Goal: Task Accomplishment & Management: Use online tool/utility

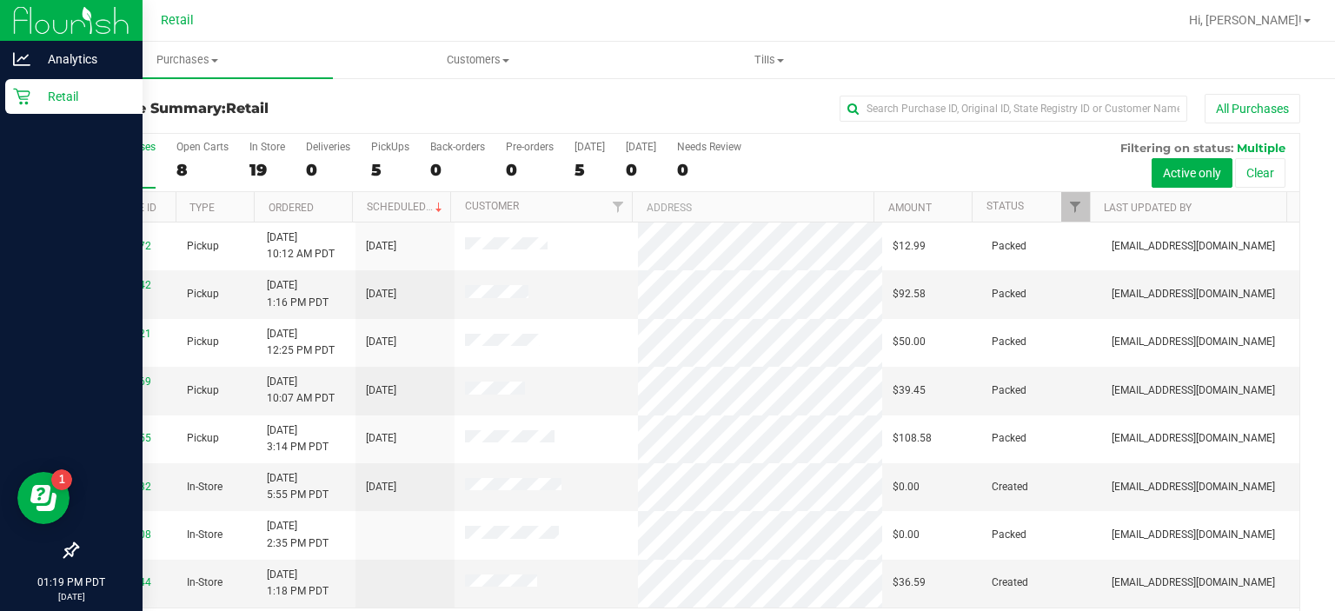
click at [23, 104] on icon at bounding box center [21, 96] width 17 height 17
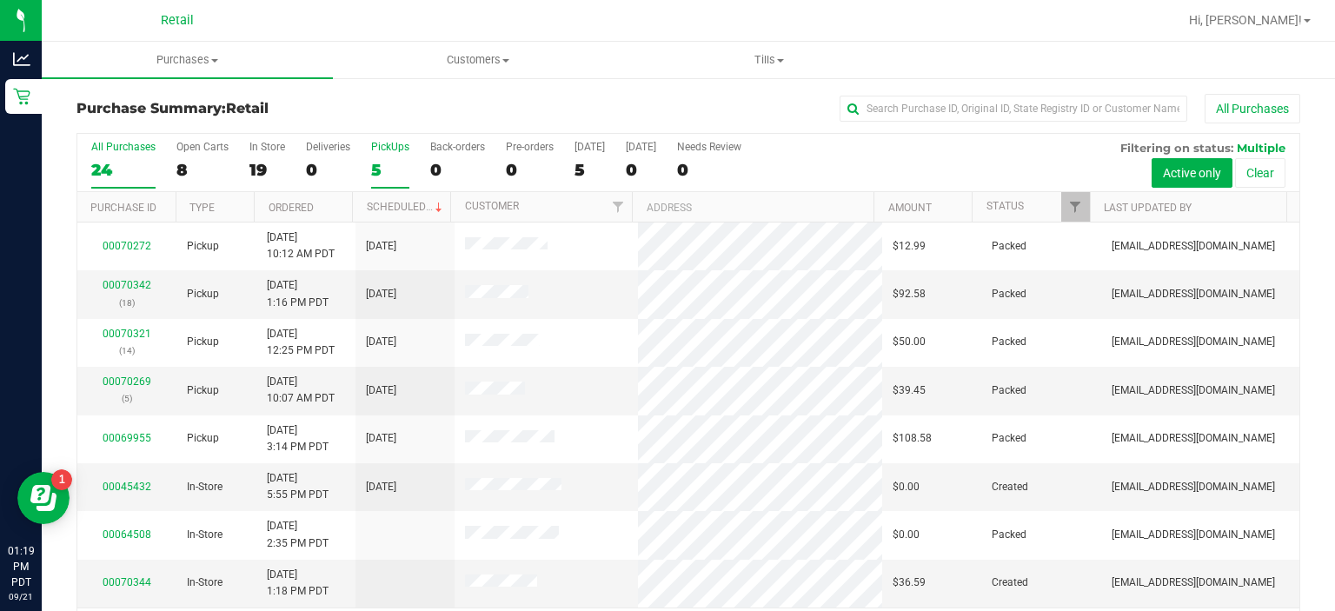
click at [398, 144] on div "PickUps" at bounding box center [390, 147] width 38 height 12
click at [0, 0] on input "PickUps 5" at bounding box center [0, 0] width 0 height 0
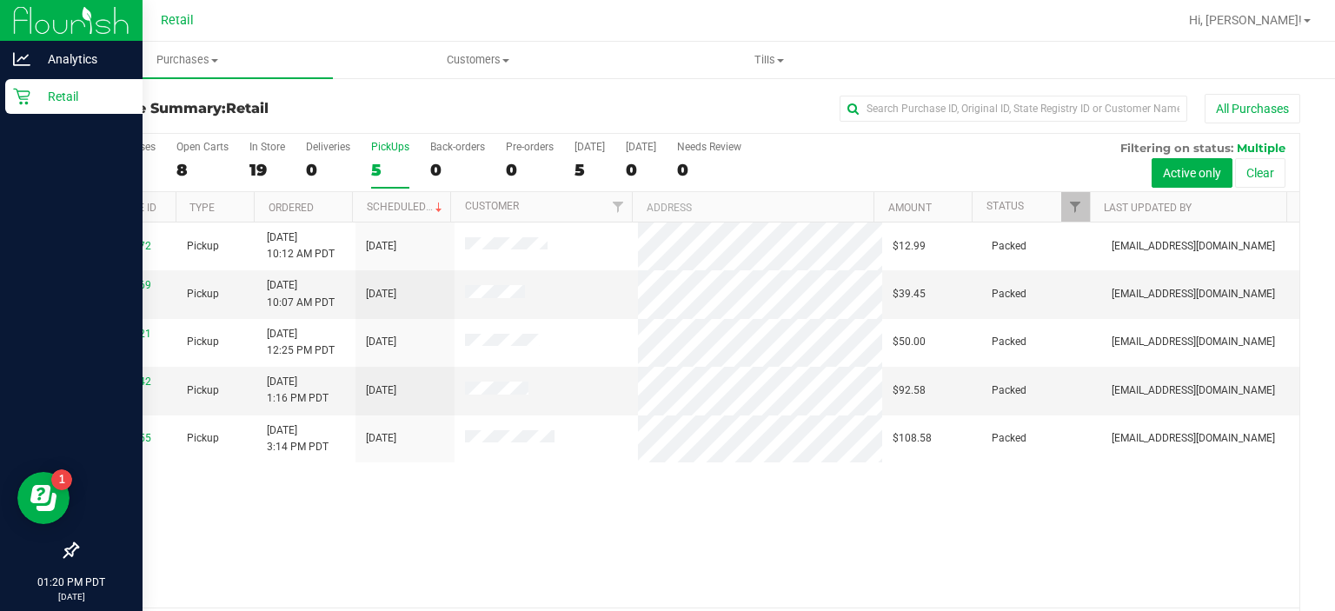
click at [6, 107] on div "Retail" at bounding box center [73, 96] width 137 height 35
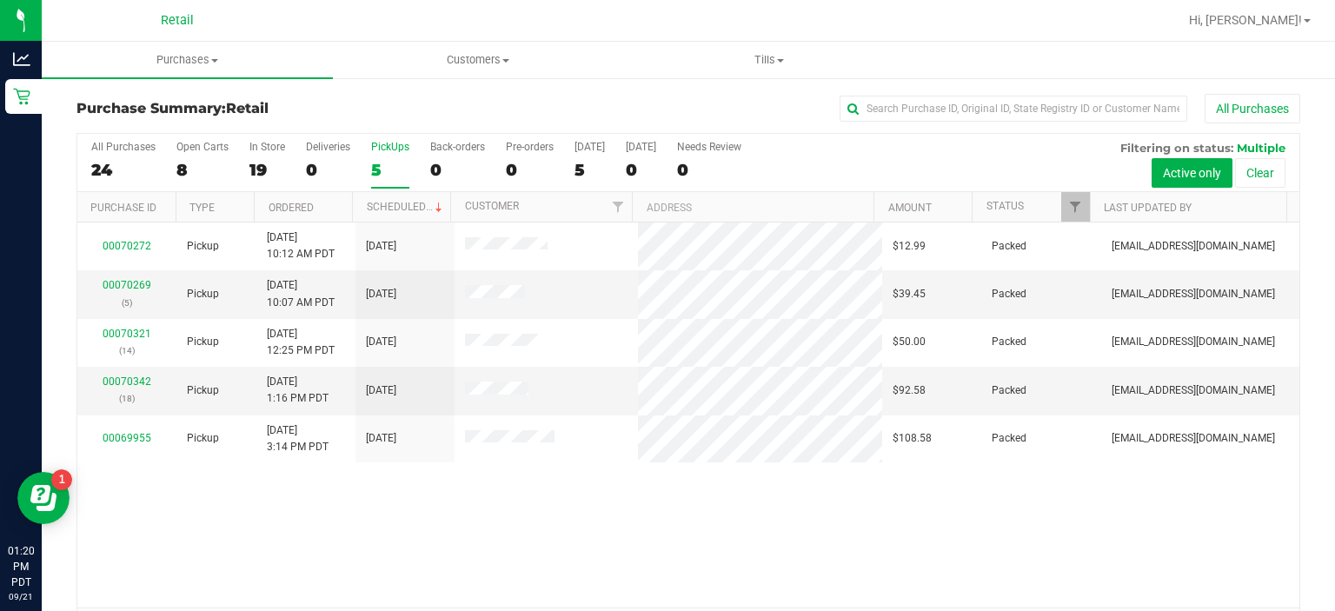
click at [393, 141] on div "PickUps" at bounding box center [390, 147] width 38 height 12
click at [0, 0] on input "PickUps 5" at bounding box center [0, 0] width 0 height 0
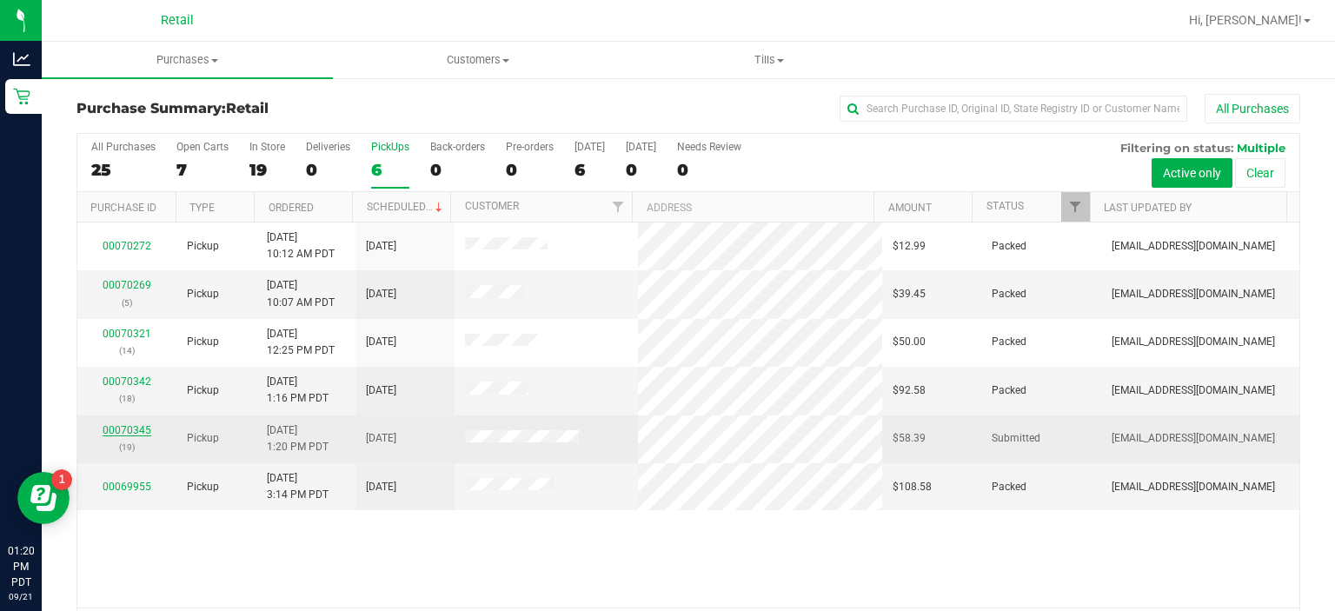
click at [130, 428] on link "00070345" at bounding box center [127, 430] width 49 height 12
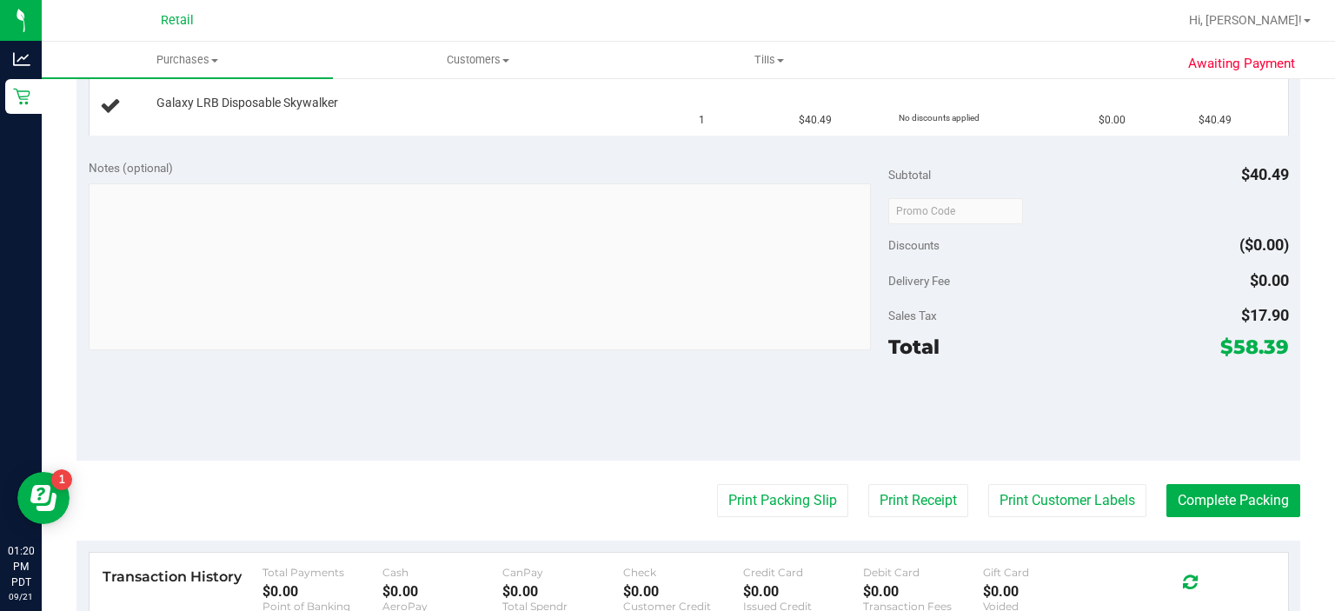
scroll to position [531, 0]
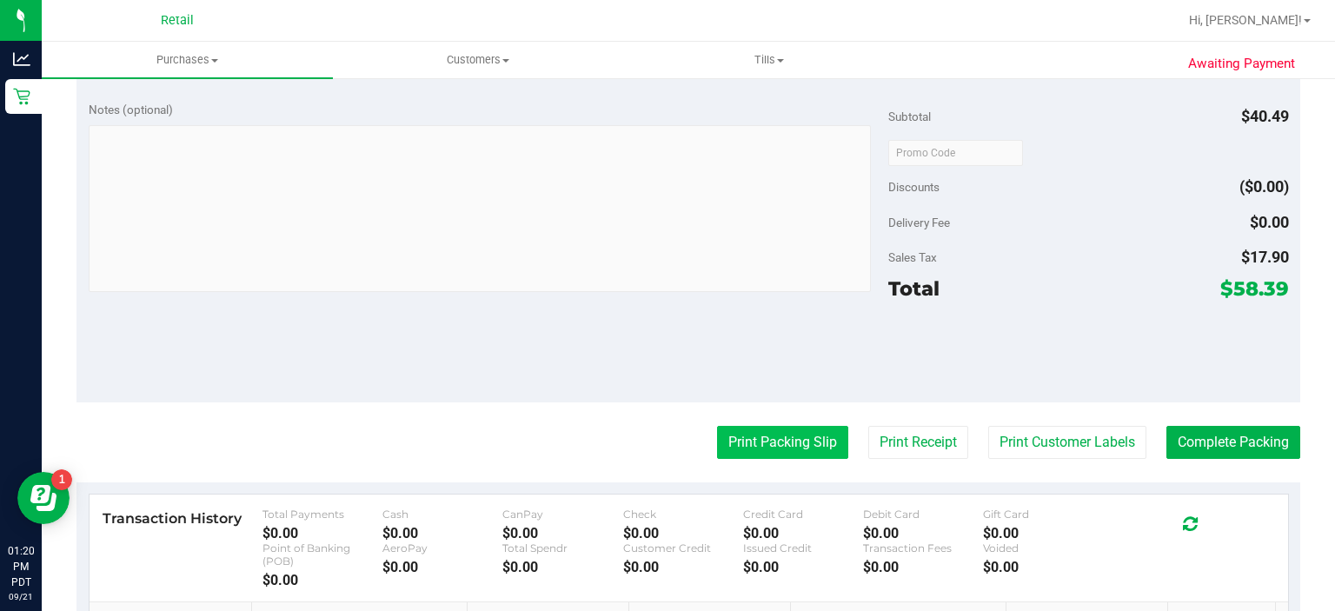
click at [749, 438] on button "Print Packing Slip" at bounding box center [782, 442] width 131 height 33
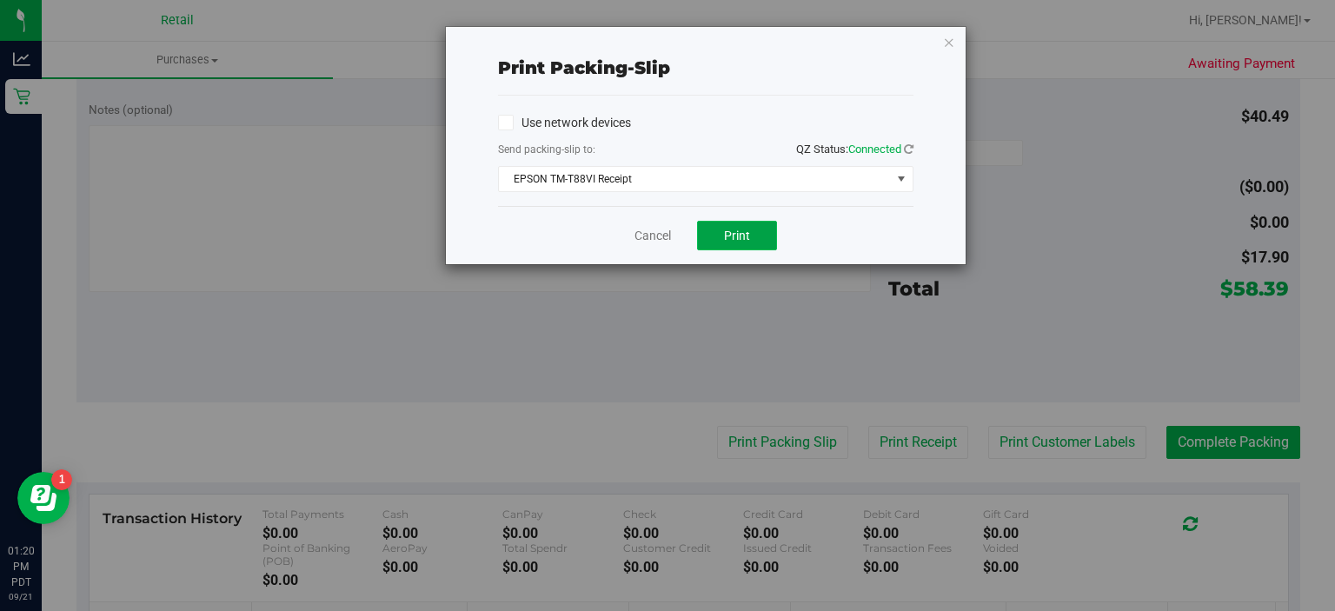
click at [743, 221] on button "Print" at bounding box center [737, 236] width 80 height 30
click at [641, 233] on link "Cancel" at bounding box center [653, 236] width 37 height 18
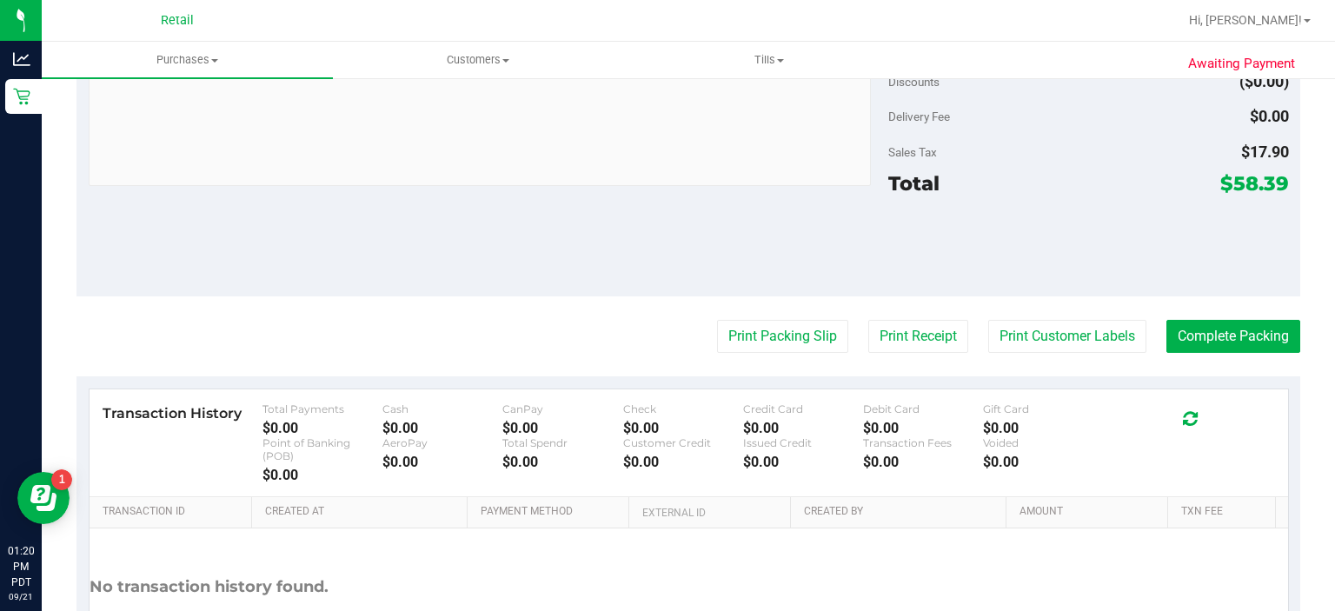
scroll to position [720, 0]
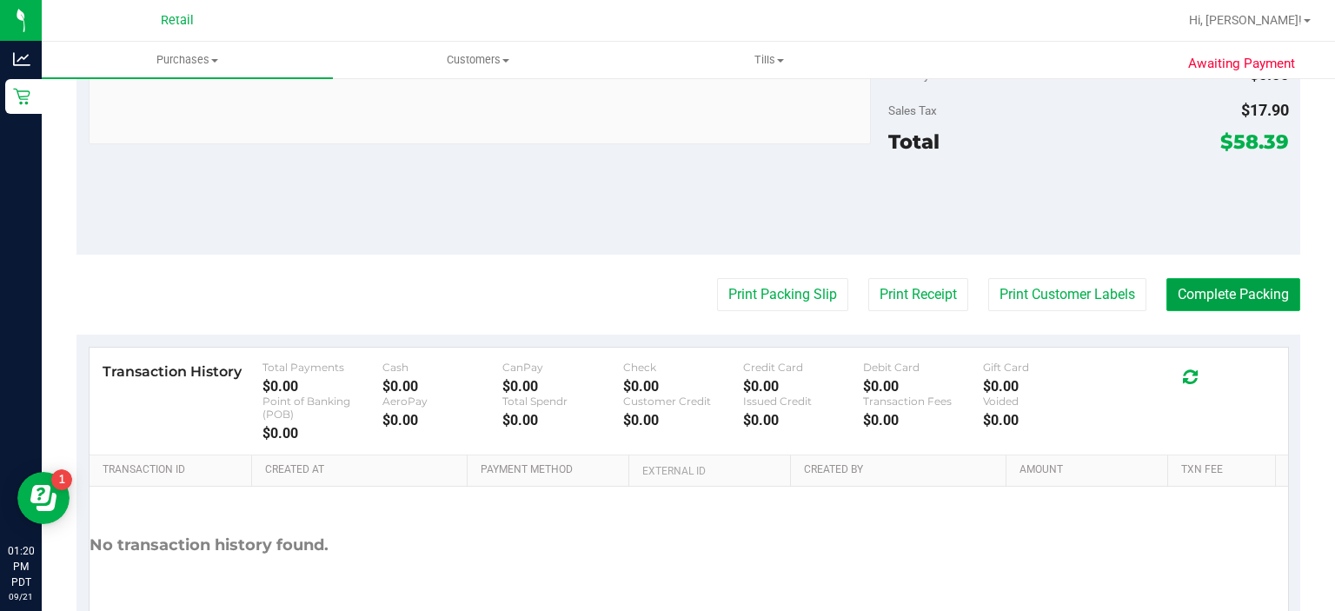
click at [1207, 289] on button "Complete Packing" at bounding box center [1234, 294] width 134 height 33
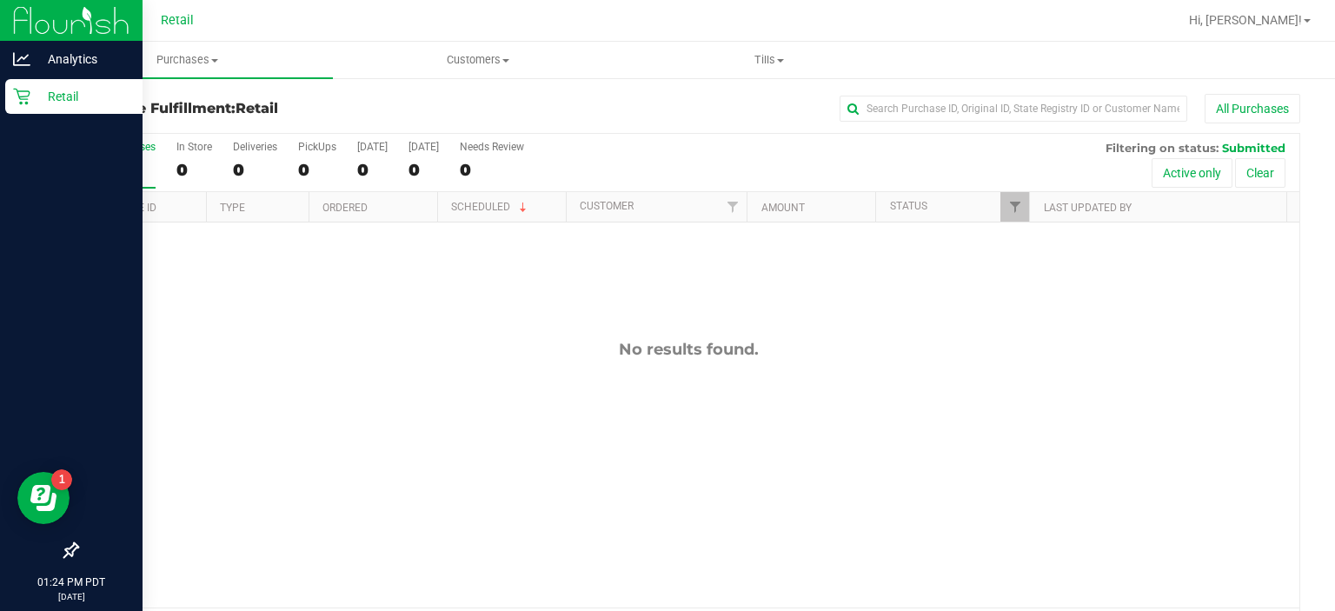
click at [30, 111] on div "Retail" at bounding box center [73, 96] width 137 height 35
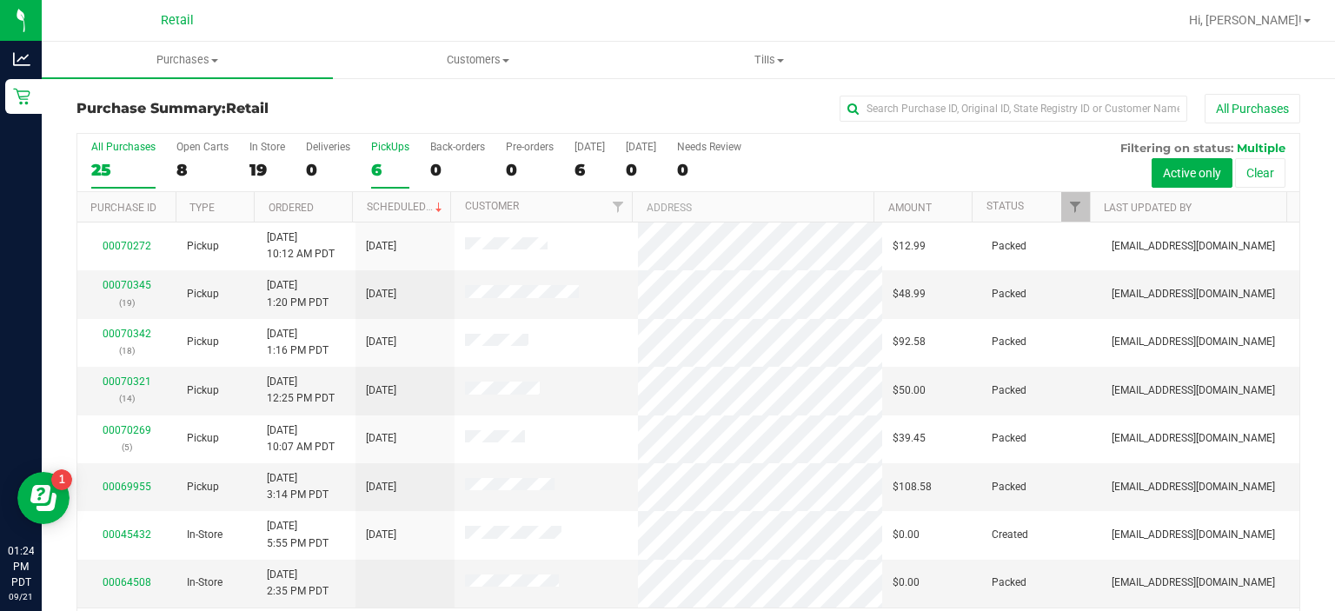
click at [391, 150] on div "PickUps" at bounding box center [390, 147] width 38 height 12
click at [0, 0] on input "PickUps 6" at bounding box center [0, 0] width 0 height 0
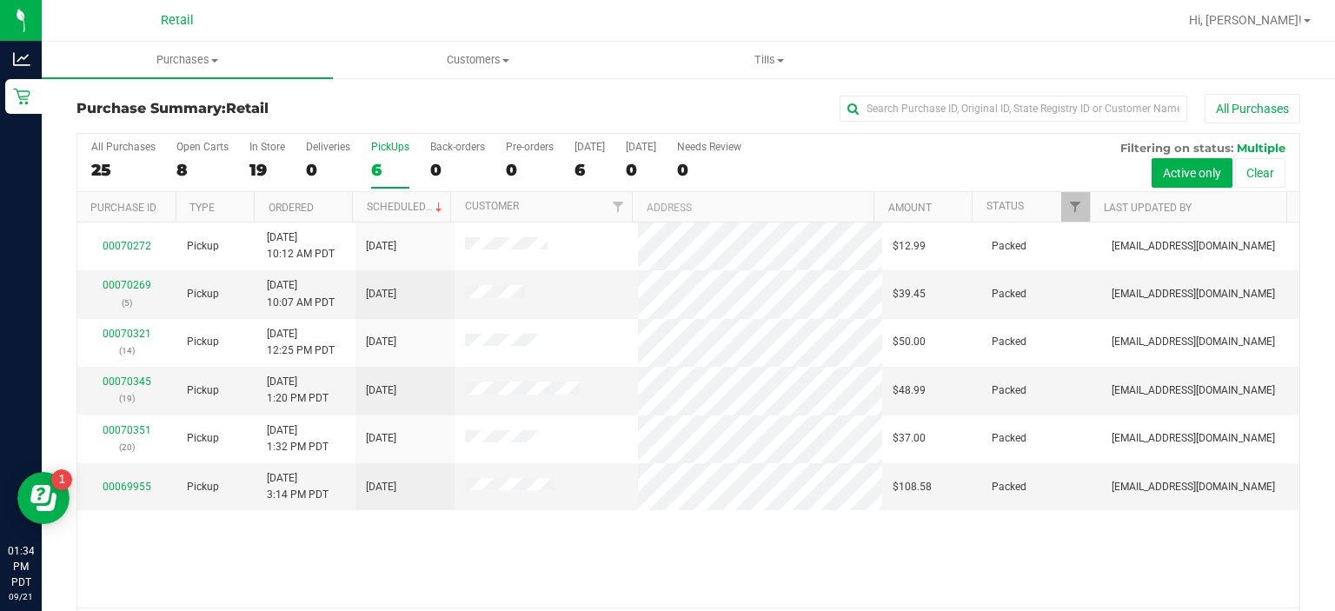
click at [388, 151] on div "PickUps" at bounding box center [390, 147] width 38 height 12
click at [0, 0] on input "PickUps 6" at bounding box center [0, 0] width 0 height 0
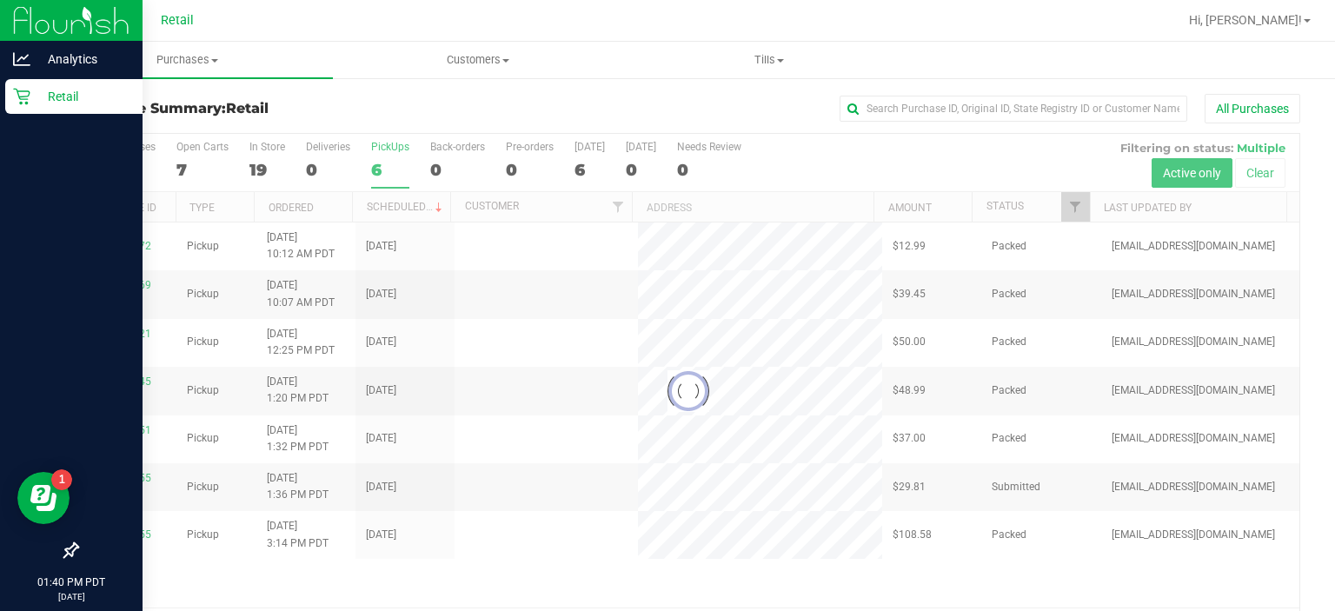
click at [22, 108] on div "Retail" at bounding box center [73, 96] width 137 height 35
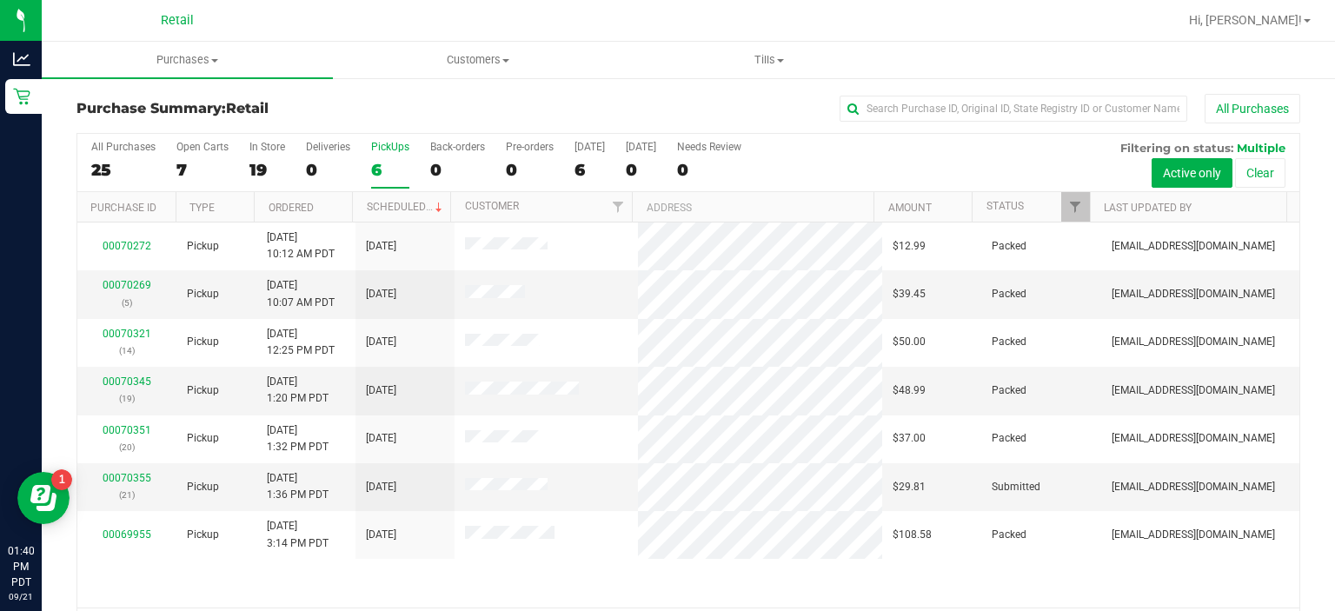
click at [393, 143] on div "PickUps" at bounding box center [390, 147] width 38 height 12
click at [0, 0] on input "PickUps 6" at bounding box center [0, 0] width 0 height 0
click at [132, 477] on link "00070355" at bounding box center [127, 478] width 49 height 12
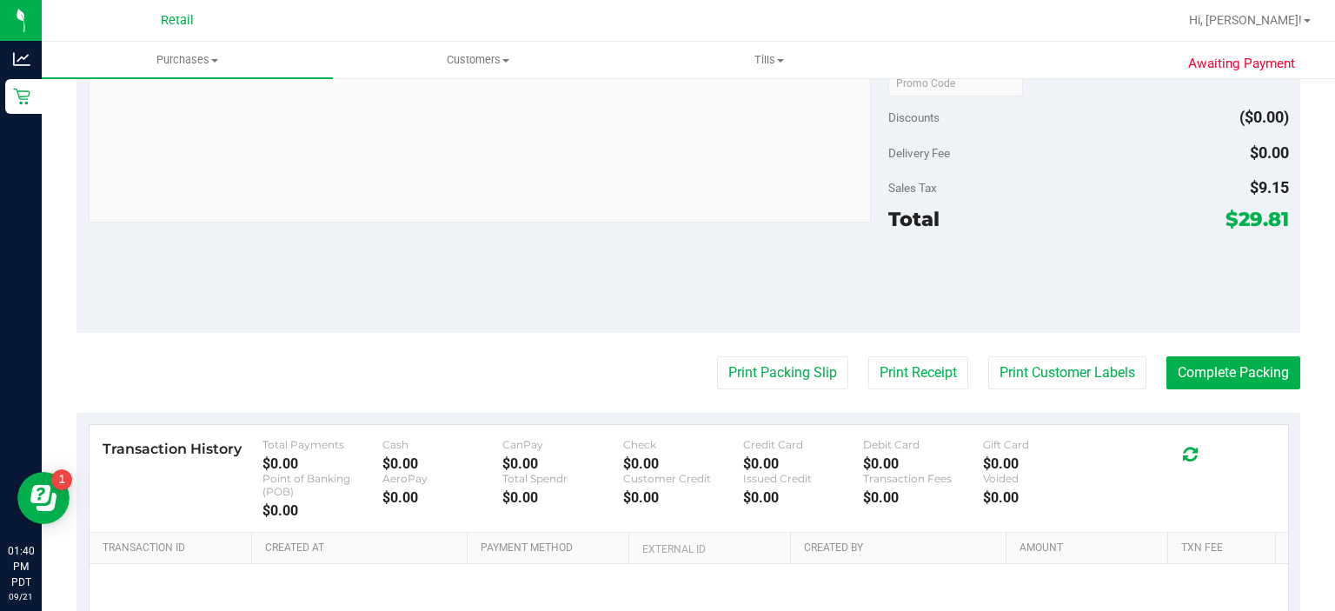
scroll to position [606, 0]
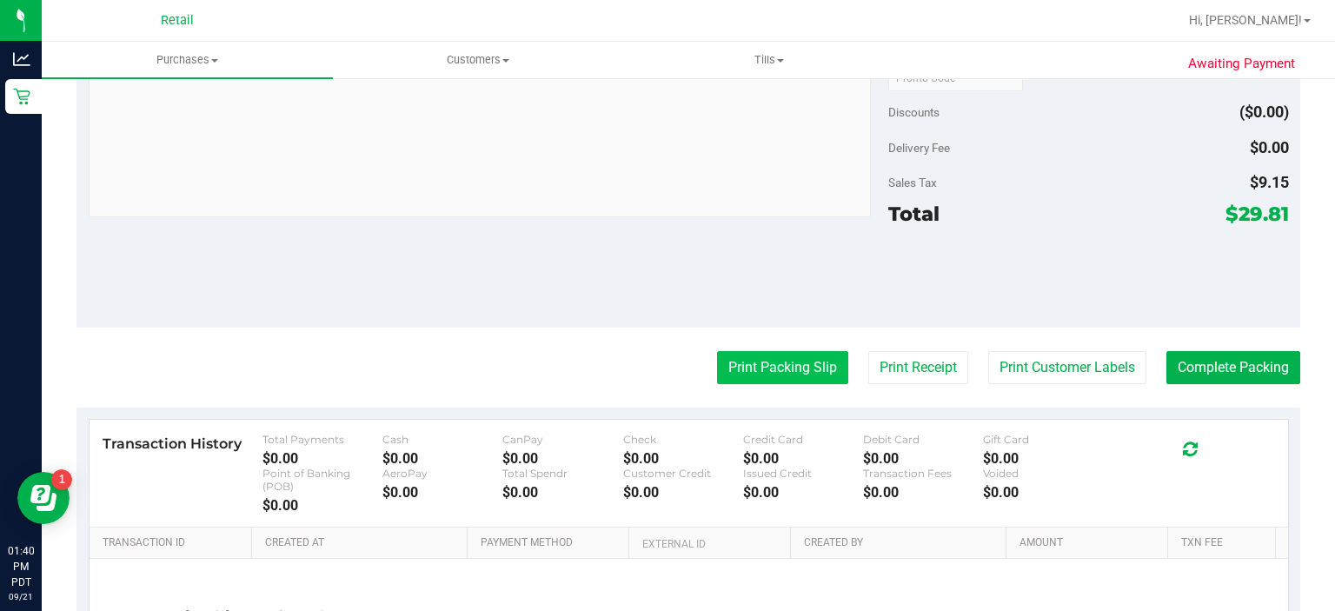
click at [760, 368] on button "Print Packing Slip" at bounding box center [782, 367] width 131 height 33
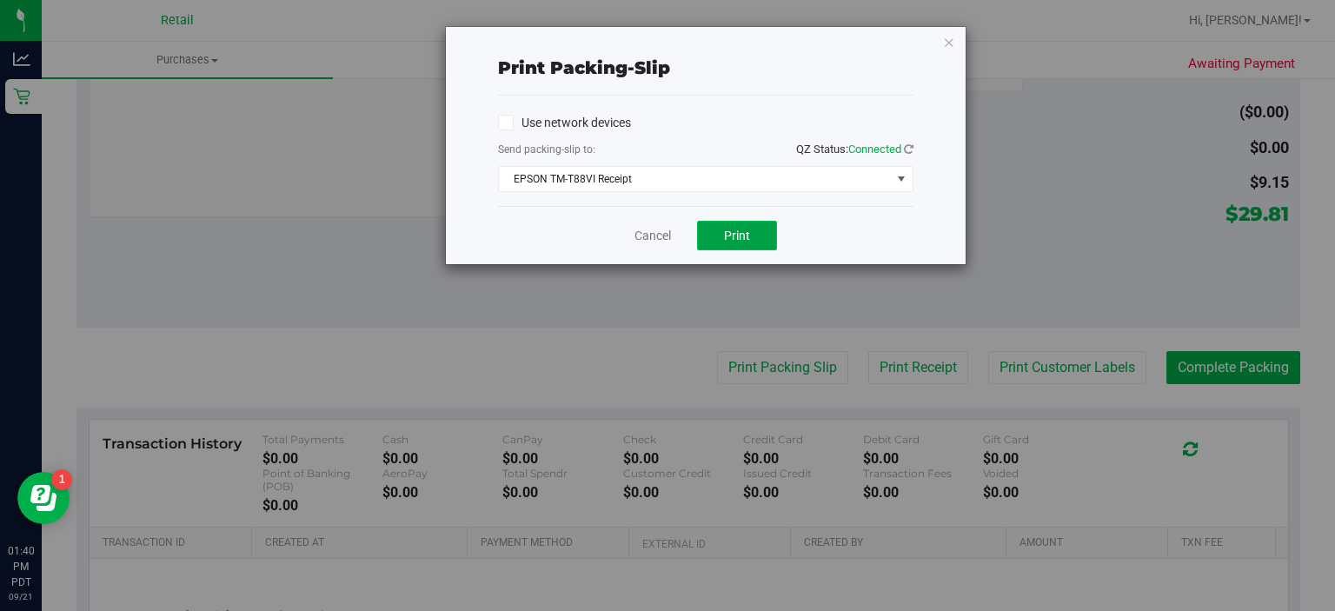
click at [742, 247] on button "Print" at bounding box center [737, 236] width 80 height 30
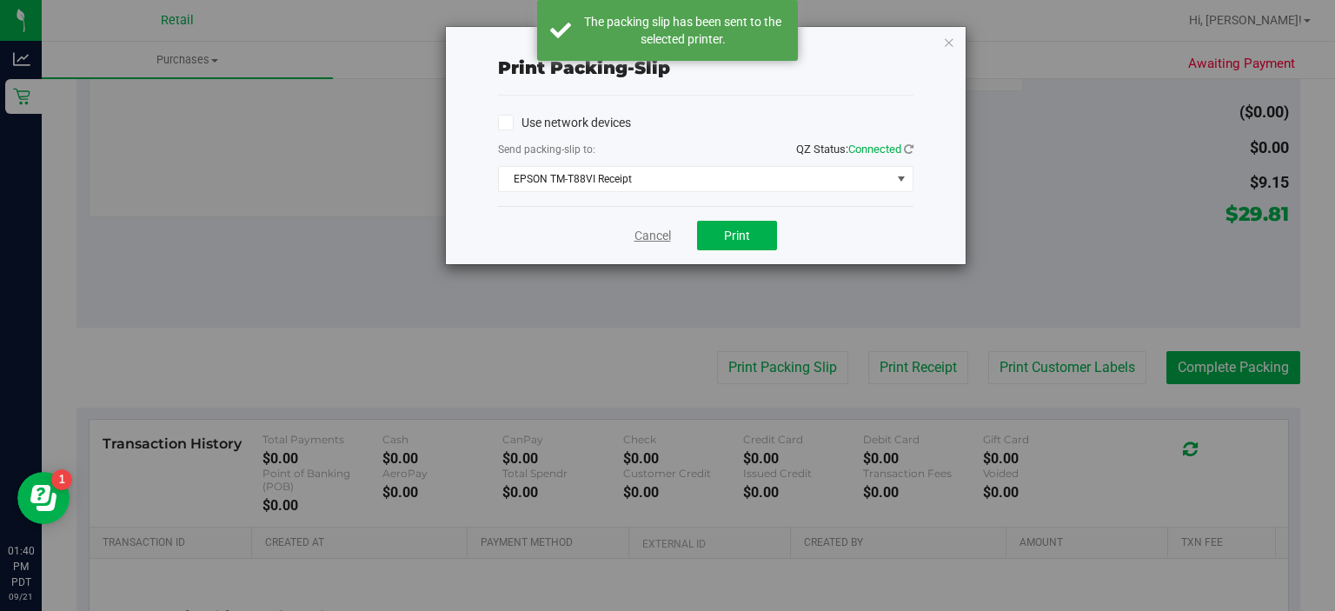
click at [636, 228] on link "Cancel" at bounding box center [653, 236] width 37 height 18
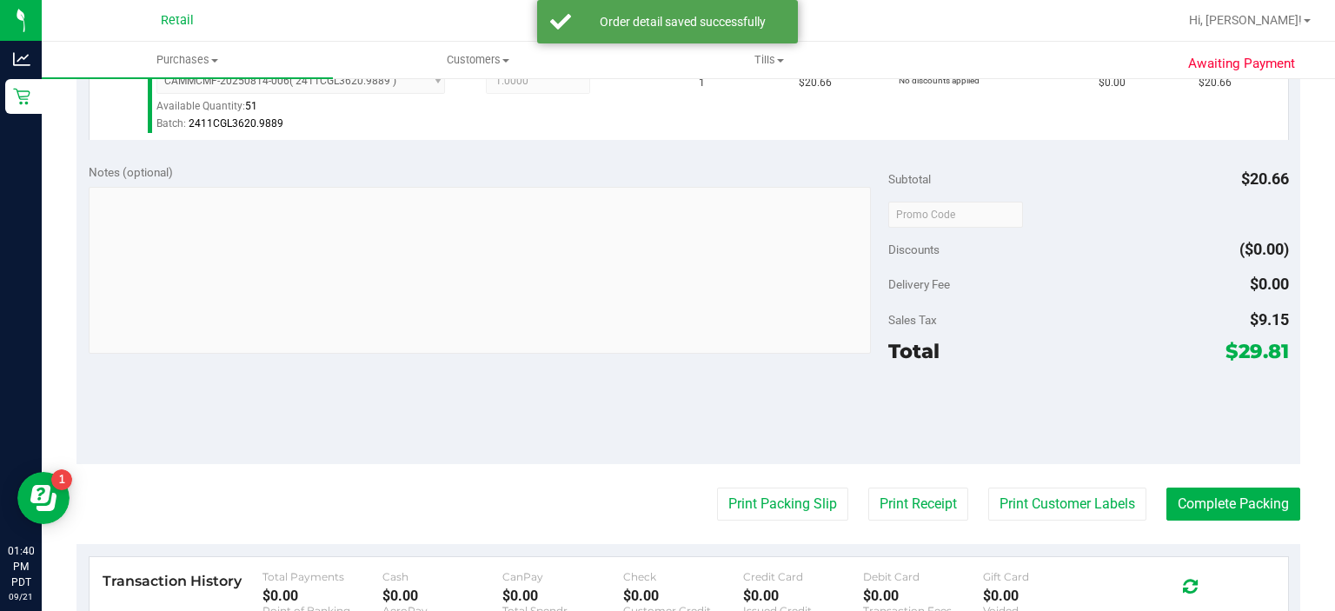
scroll to position [472, 0]
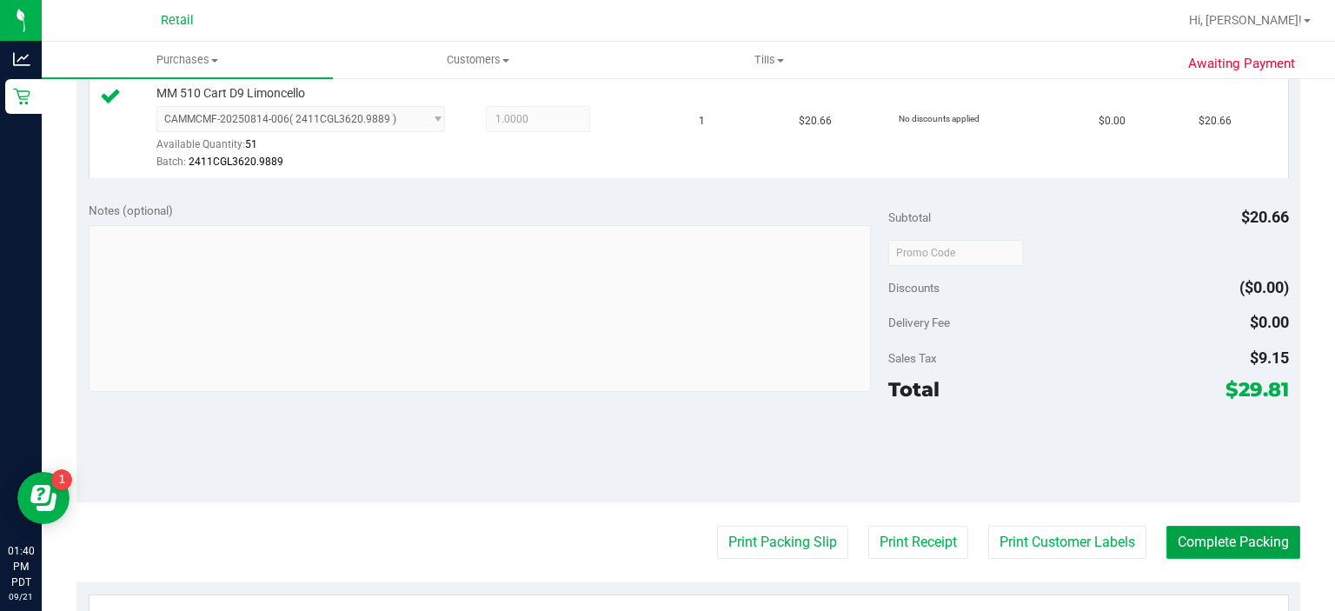
click at [1229, 548] on button "Complete Packing" at bounding box center [1234, 542] width 134 height 33
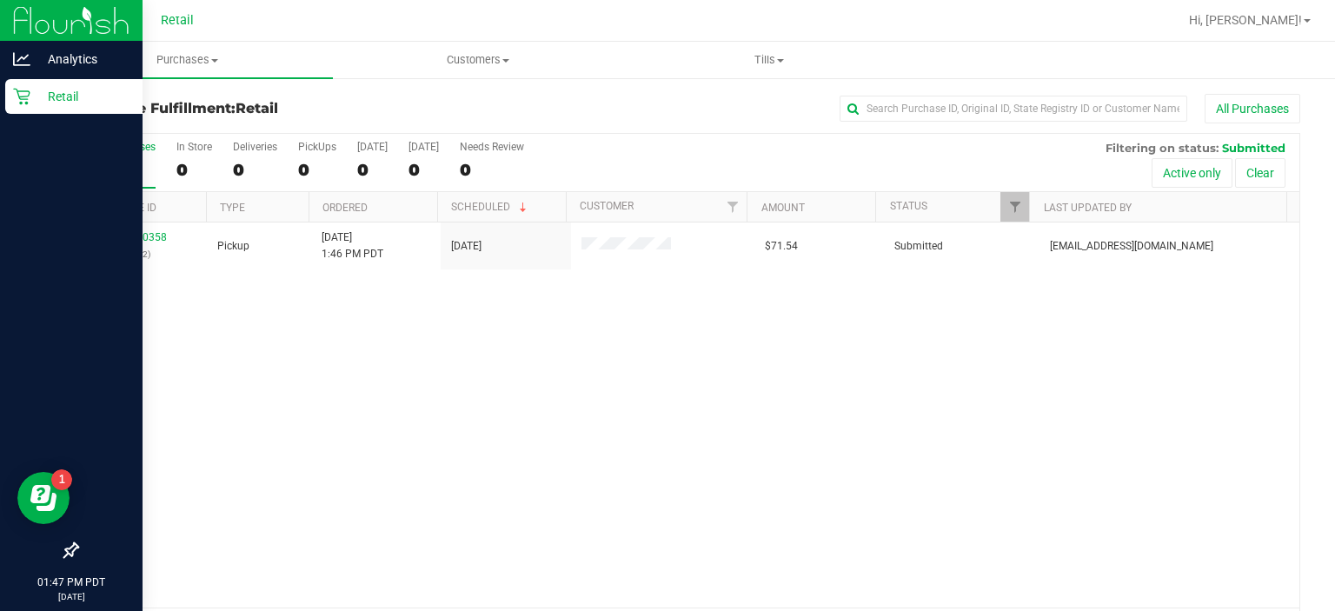
click at [13, 108] on div "Retail" at bounding box center [73, 96] width 137 height 35
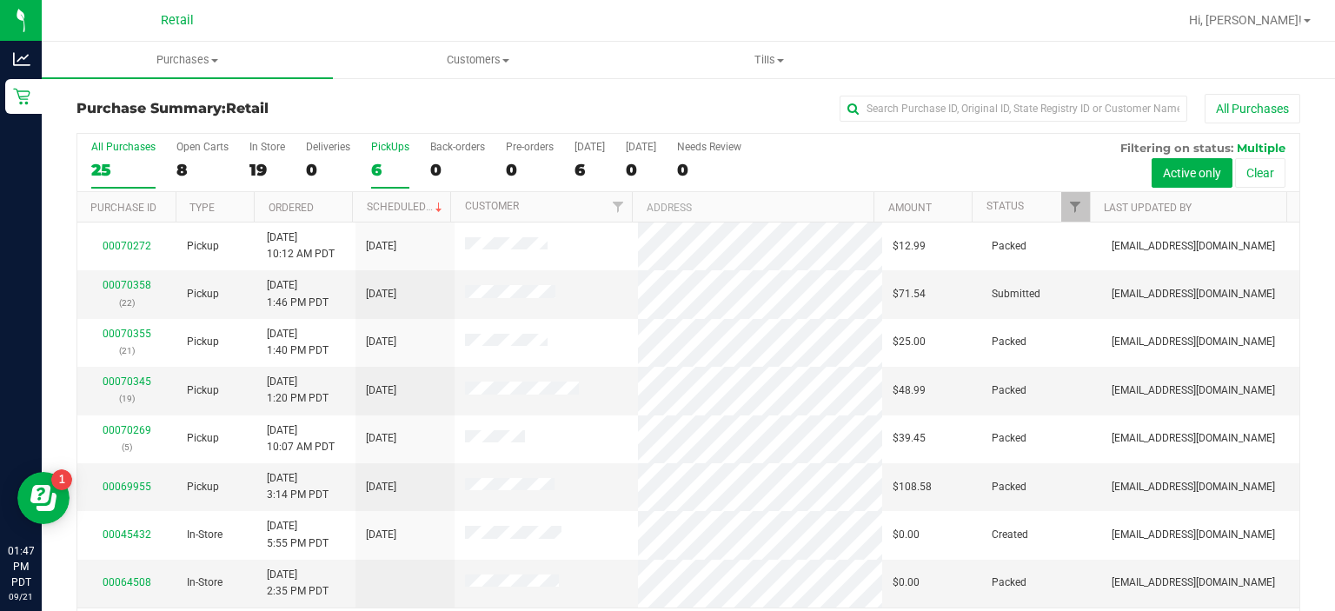
click at [394, 150] on div "PickUps" at bounding box center [390, 147] width 38 height 12
click at [0, 0] on input "PickUps 6" at bounding box center [0, 0] width 0 height 0
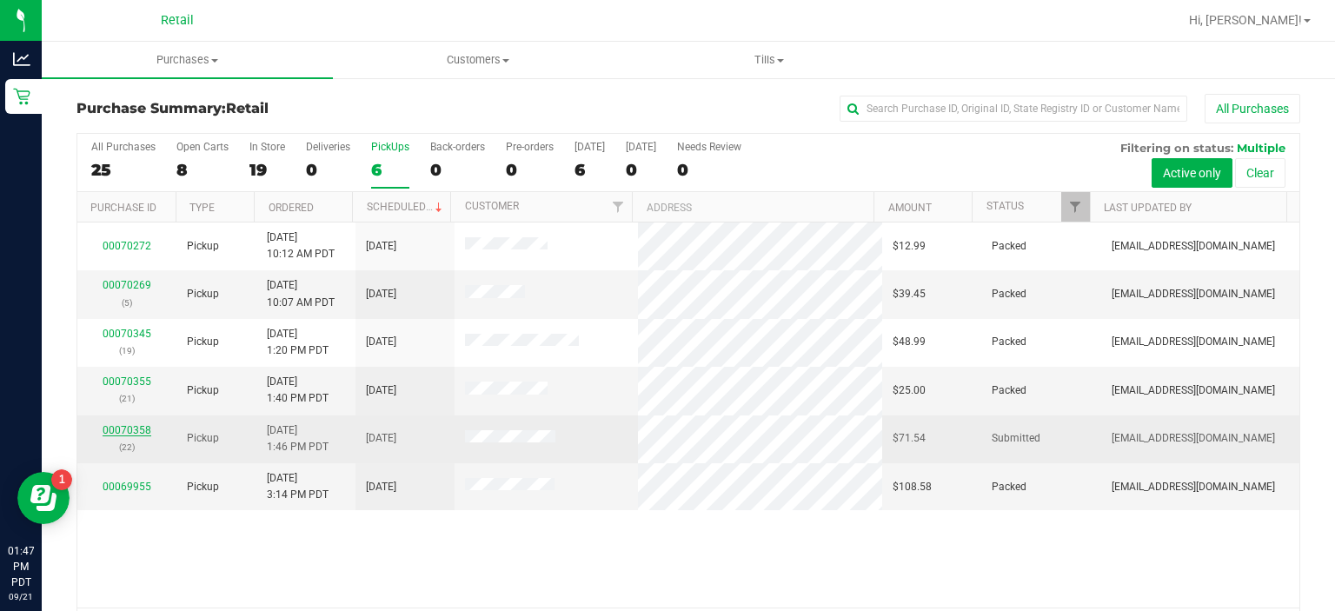
click at [130, 428] on link "00070358" at bounding box center [127, 430] width 49 height 12
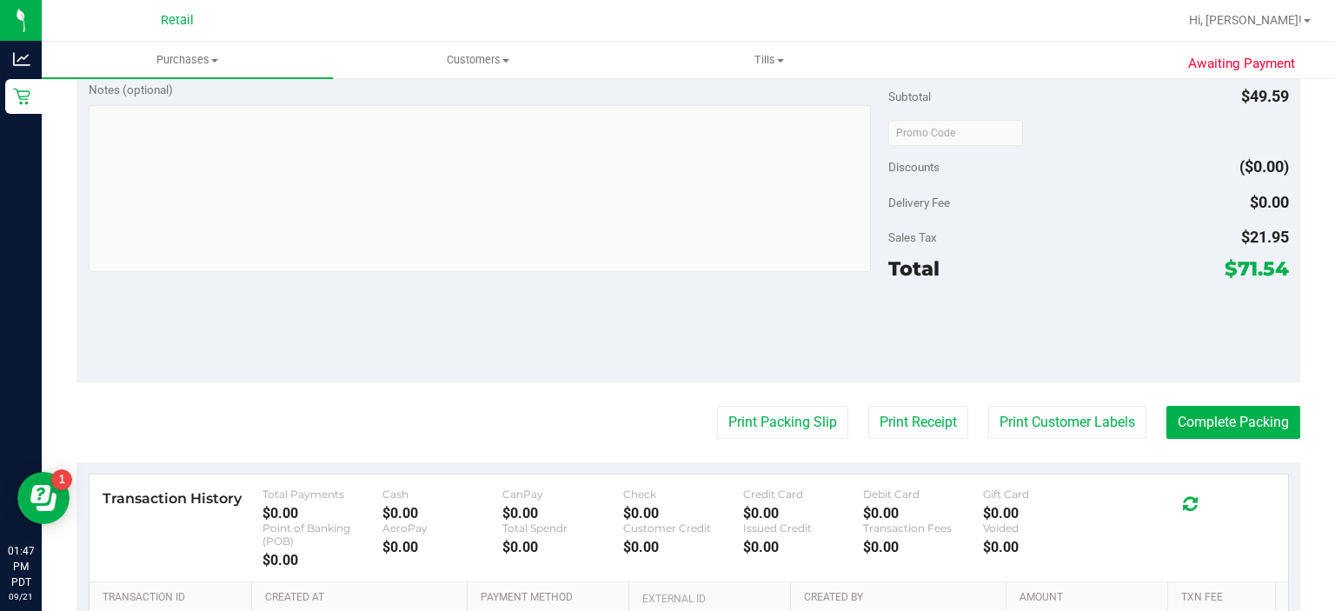
scroll to position [609, 0]
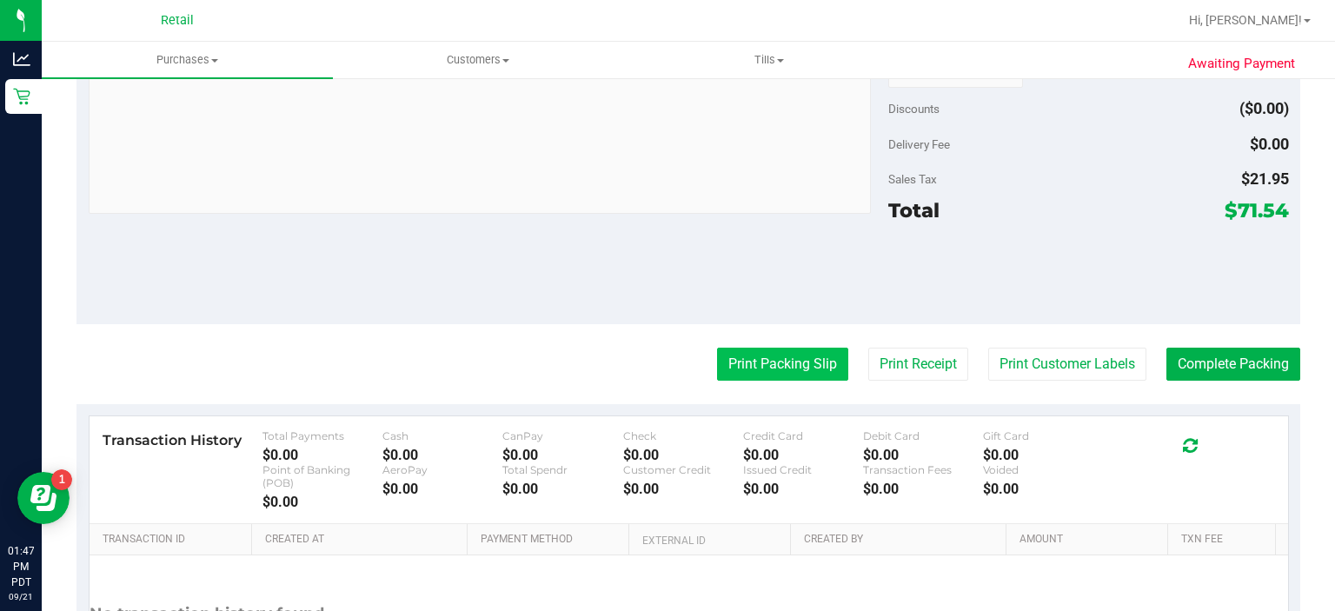
click at [761, 366] on button "Print Packing Slip" at bounding box center [782, 364] width 131 height 33
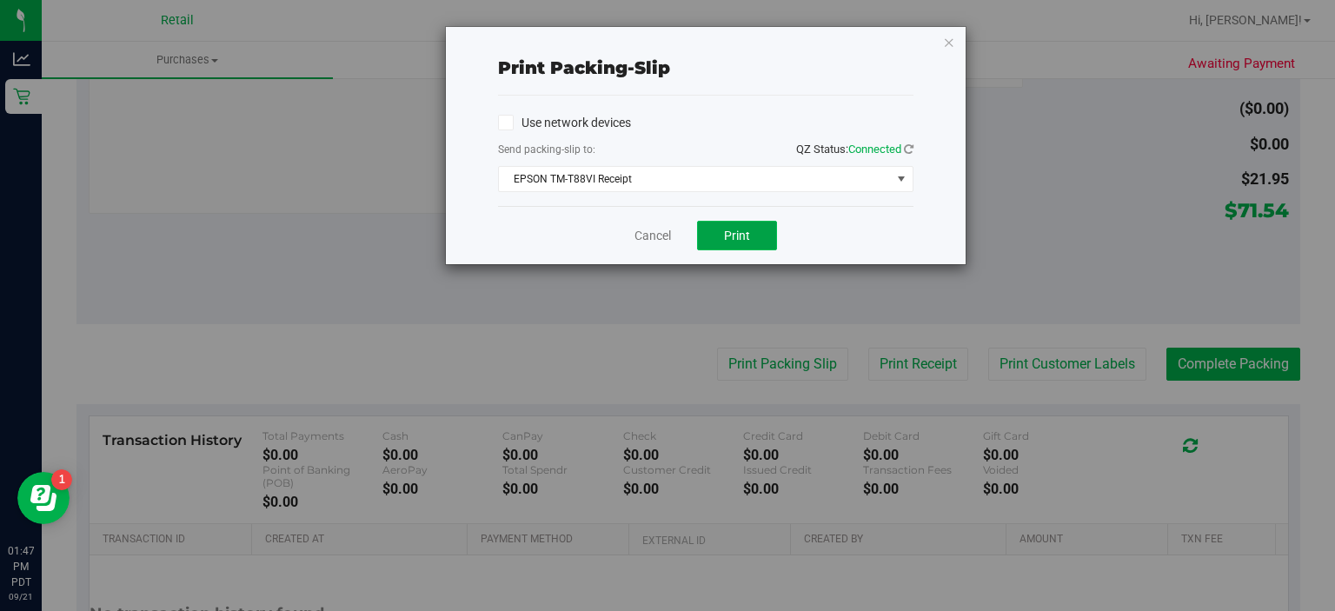
click at [738, 225] on button "Print" at bounding box center [737, 236] width 80 height 30
click at [661, 230] on link "Cancel" at bounding box center [653, 236] width 37 height 18
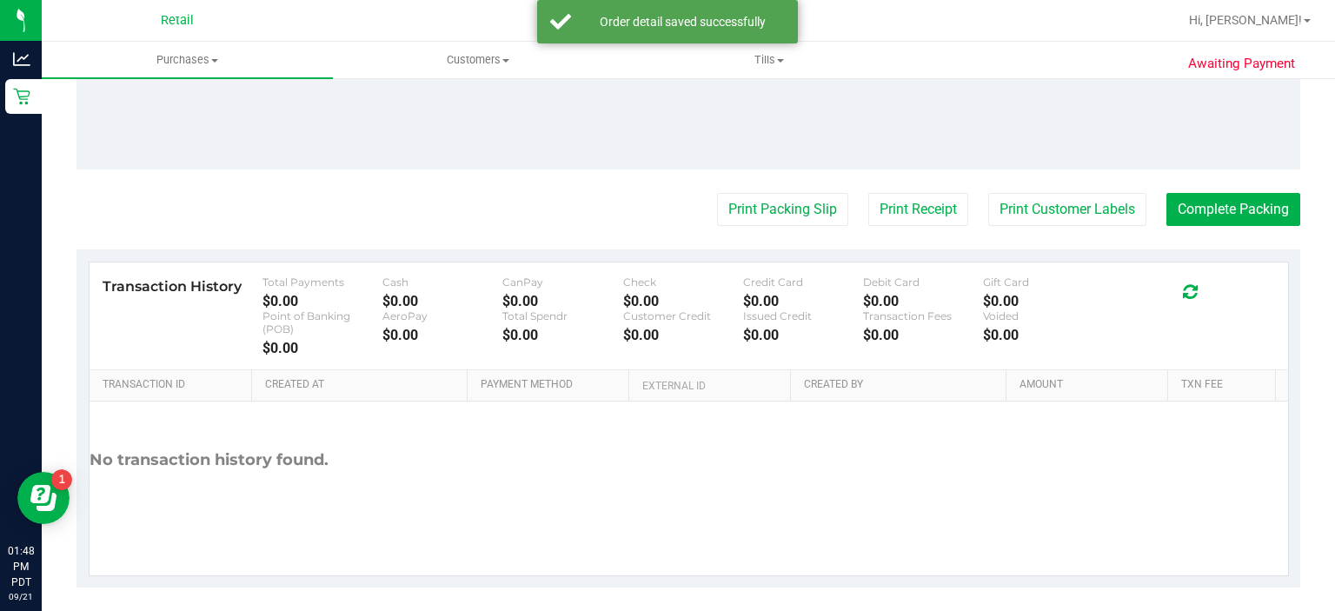
scroll to position [807, 0]
click at [1210, 210] on button "Complete Packing" at bounding box center [1234, 207] width 134 height 33
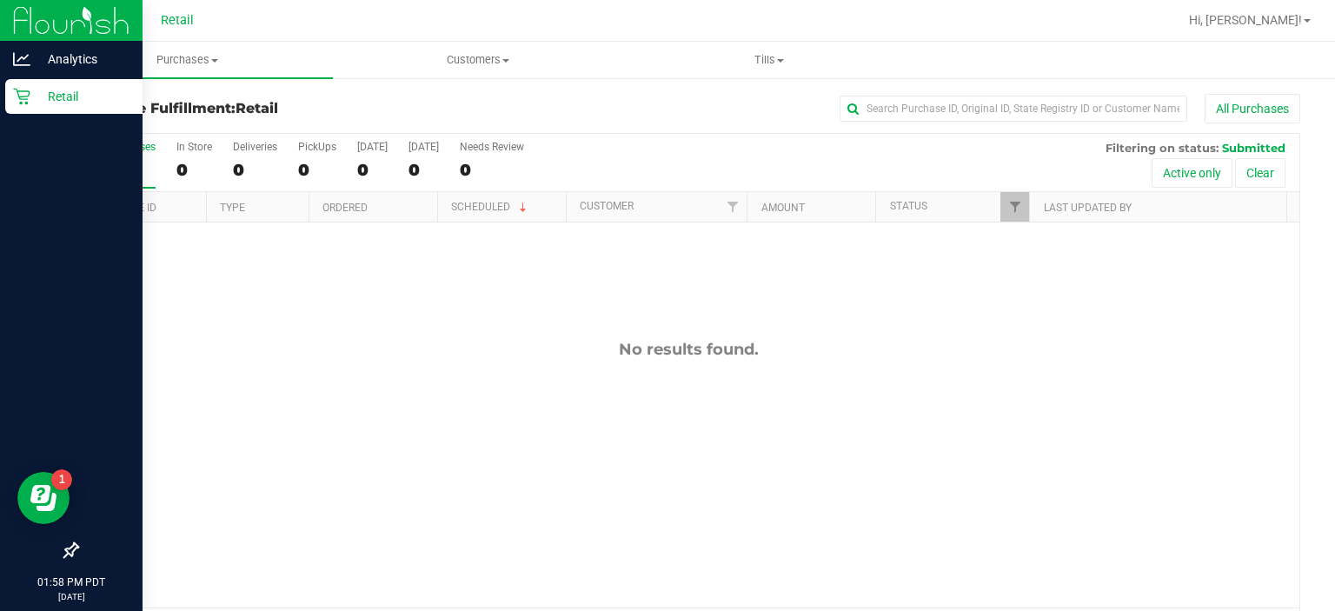
click at [28, 111] on div "Retail" at bounding box center [73, 96] width 137 height 35
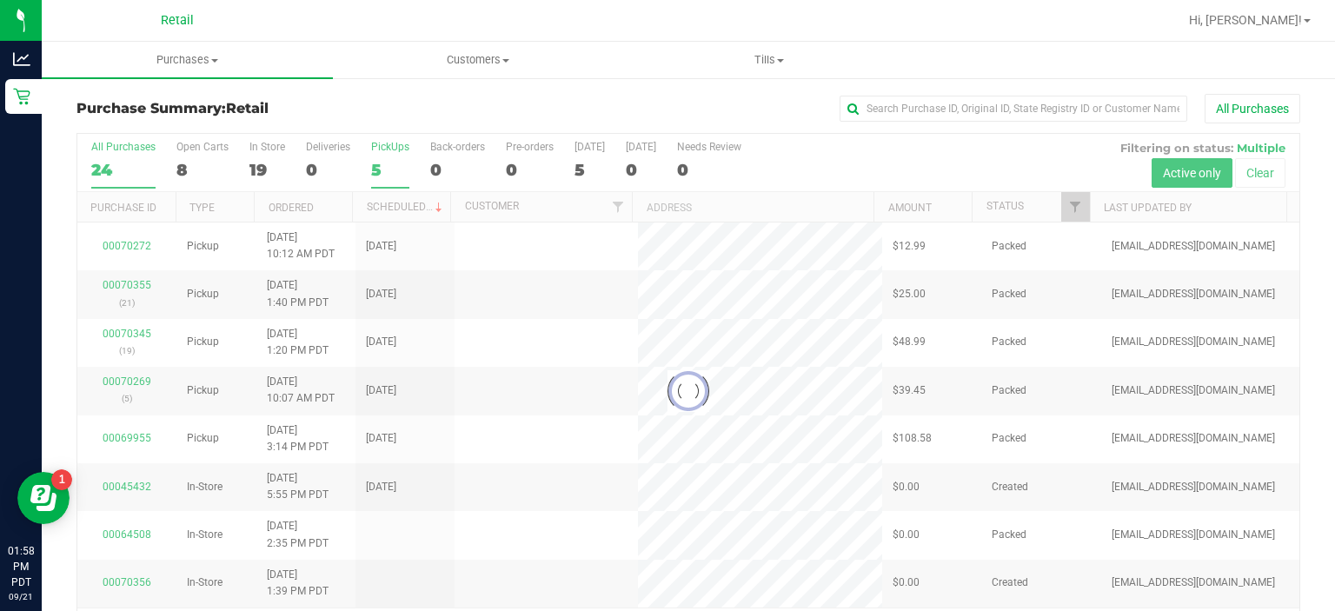
click at [396, 154] on label "PickUps 5" at bounding box center [390, 165] width 38 height 48
click at [0, 0] on input "PickUps 5" at bounding box center [0, 0] width 0 height 0
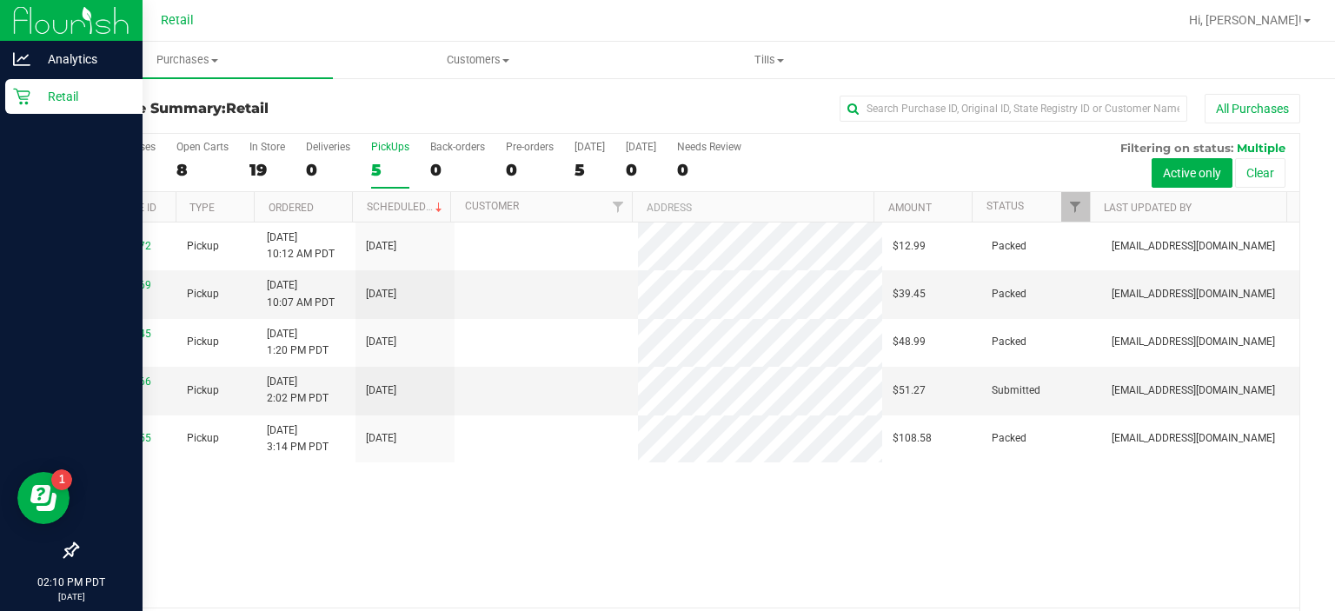
click at [25, 108] on div "Retail" at bounding box center [73, 96] width 137 height 35
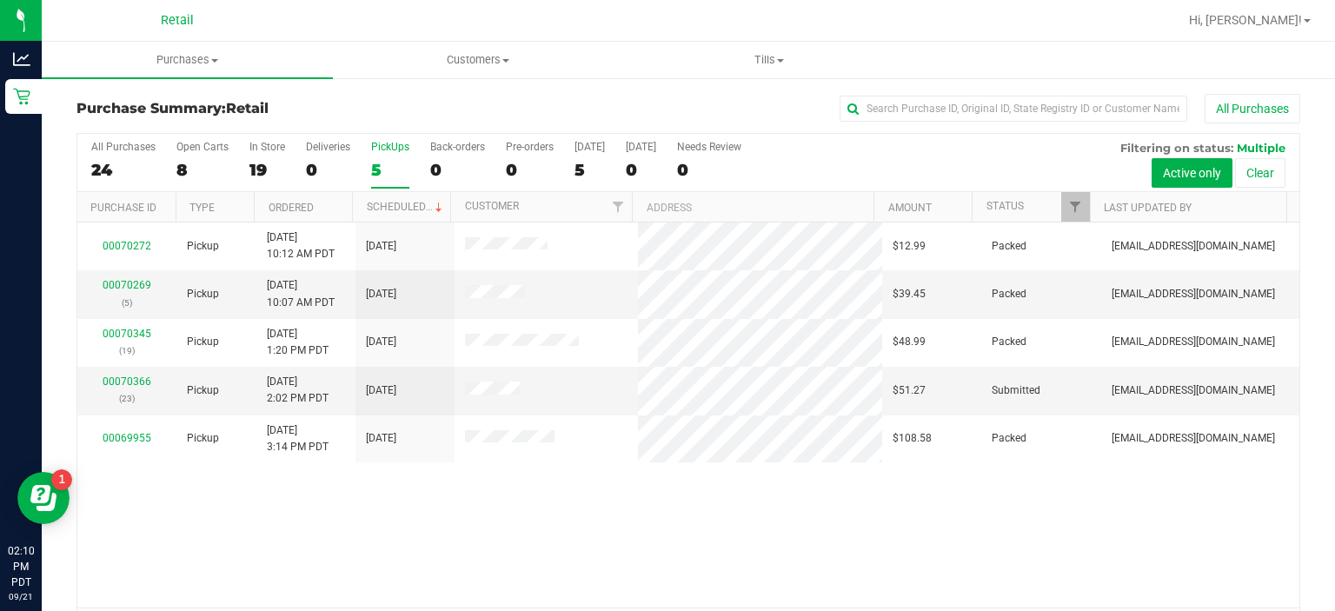
click at [395, 152] on div "PickUps" at bounding box center [390, 147] width 38 height 12
click at [0, 0] on input "PickUps 5" at bounding box center [0, 0] width 0 height 0
click at [135, 384] on link "00070366" at bounding box center [127, 382] width 49 height 12
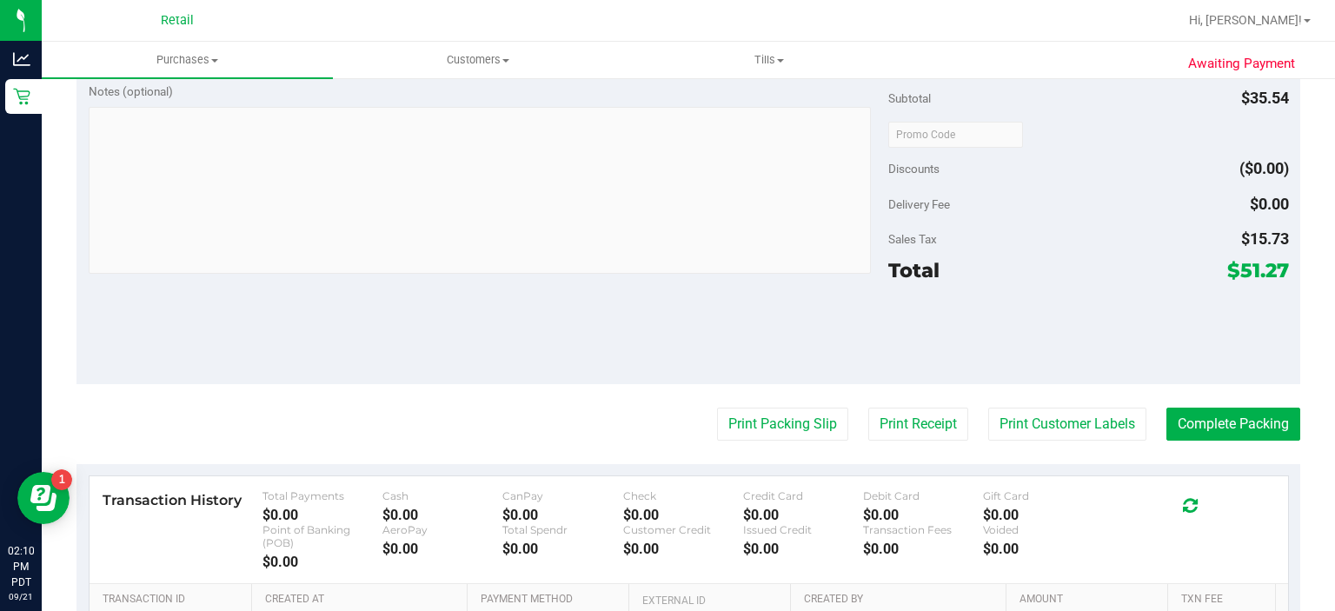
scroll to position [593, 0]
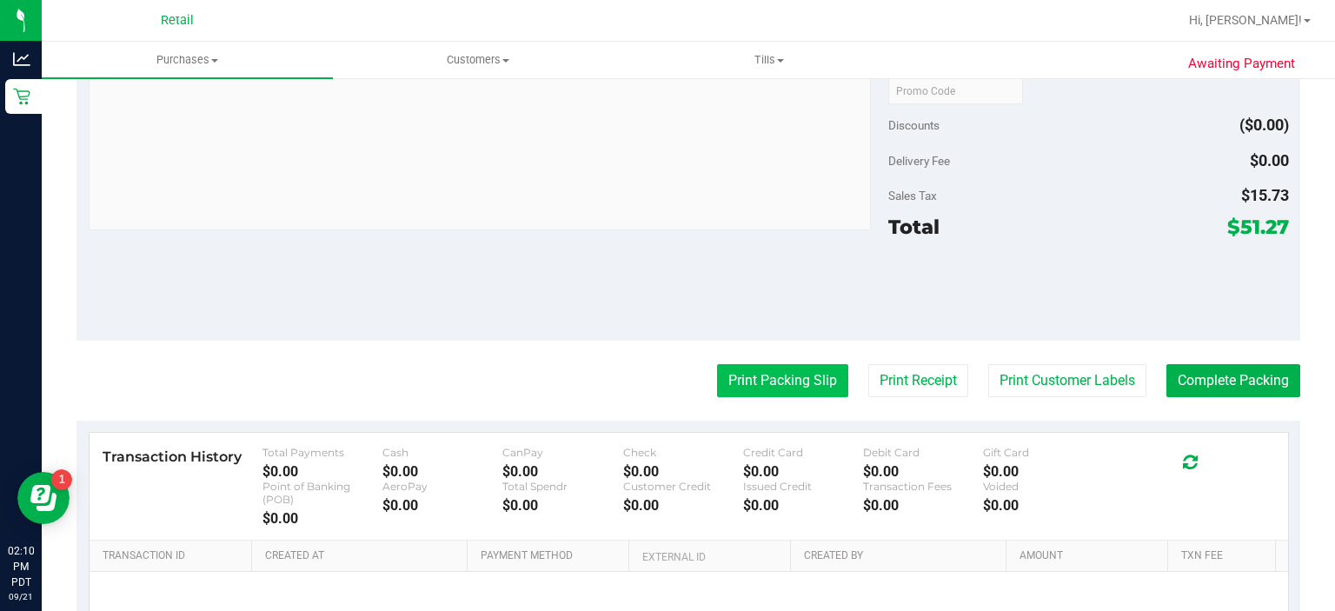
click at [731, 384] on button "Print Packing Slip" at bounding box center [782, 380] width 131 height 33
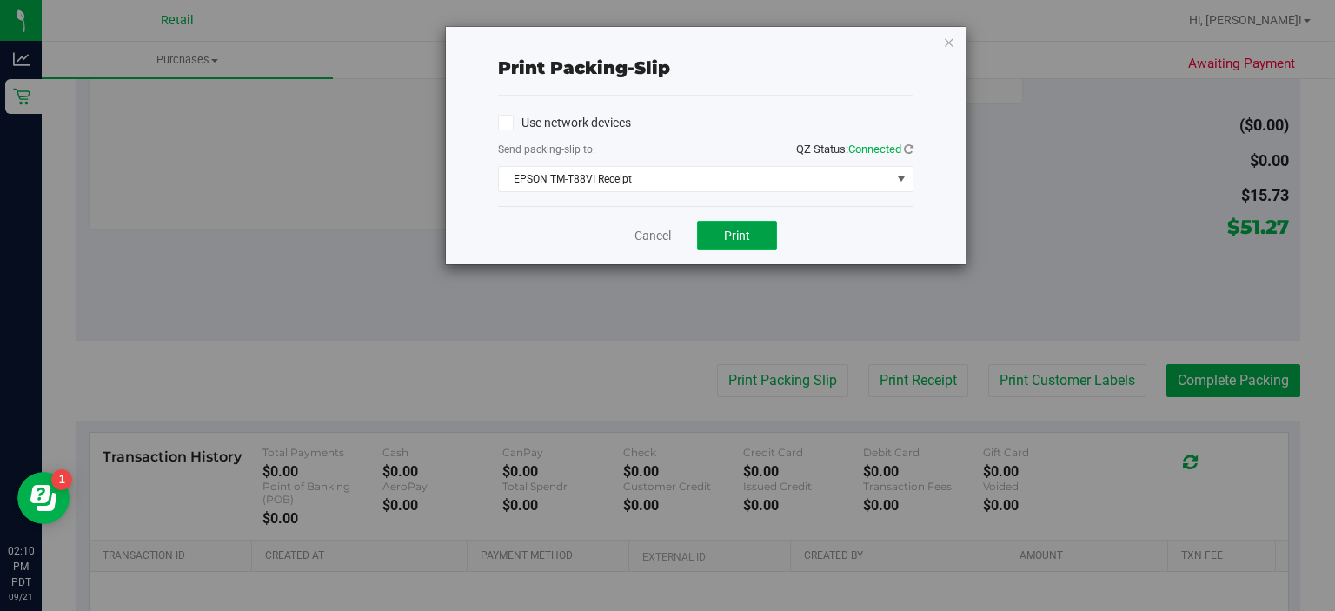
click at [737, 230] on span "Print" at bounding box center [737, 236] width 26 height 14
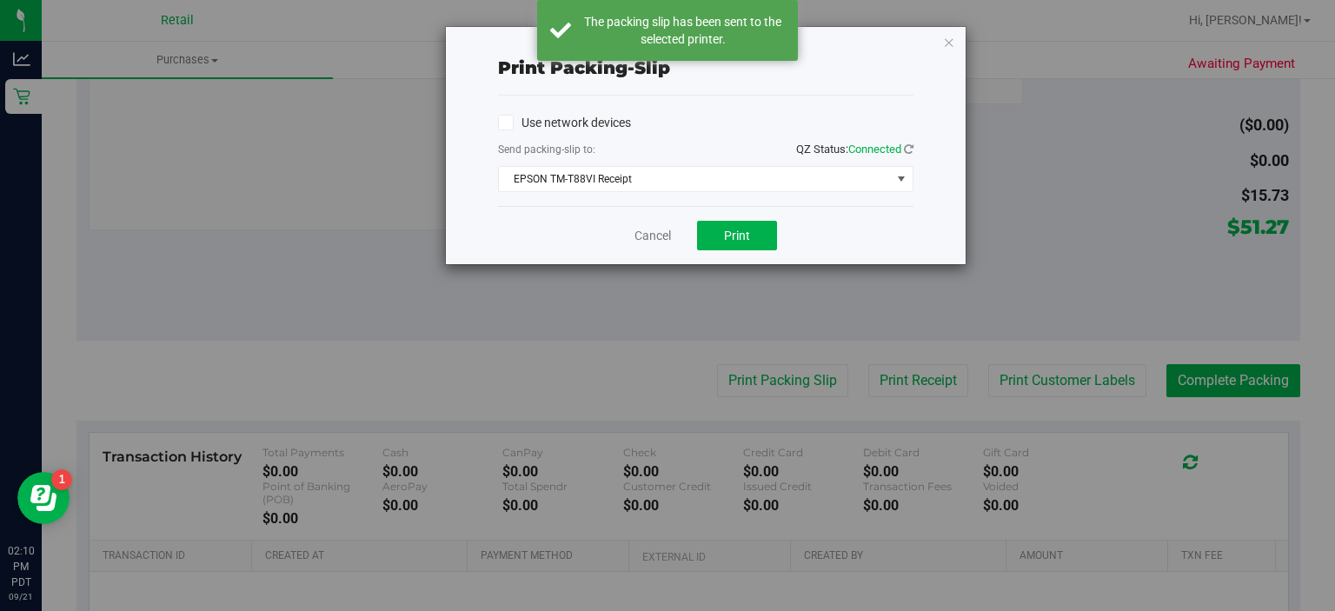
click at [319, 239] on div "Print packing-slip Use network devices Send packing-slip to: QZ Status: Connect…" at bounding box center [674, 305] width 1348 height 611
click at [649, 228] on link "Cancel" at bounding box center [653, 236] width 37 height 18
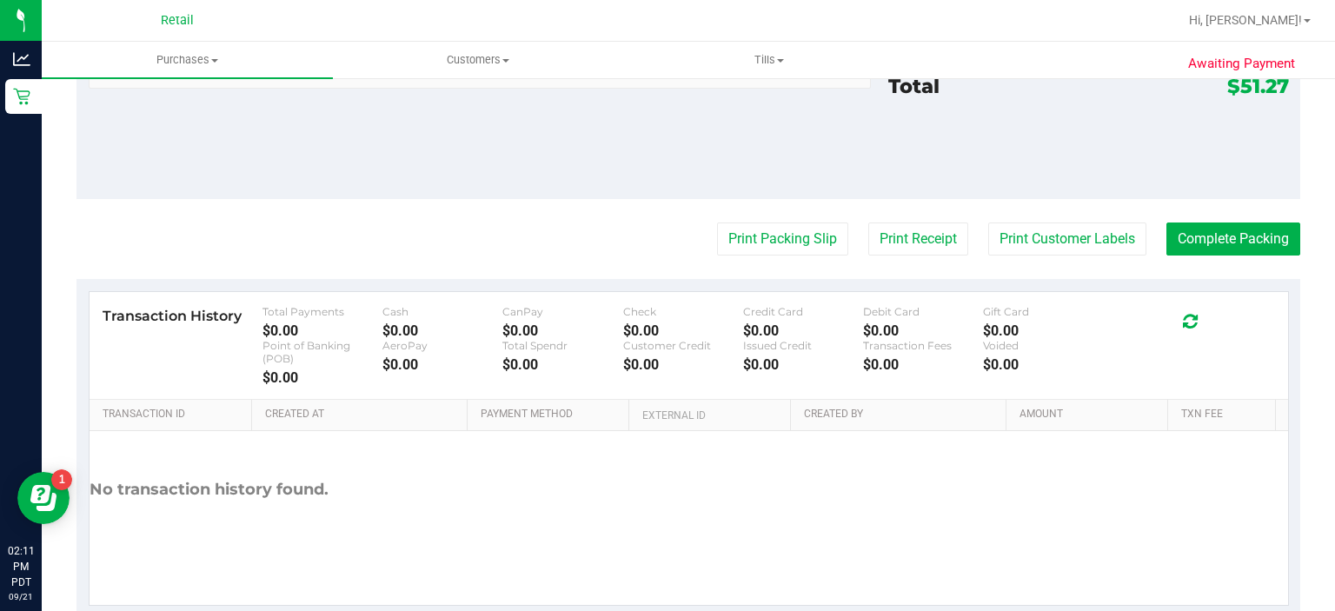
scroll to position [740, 0]
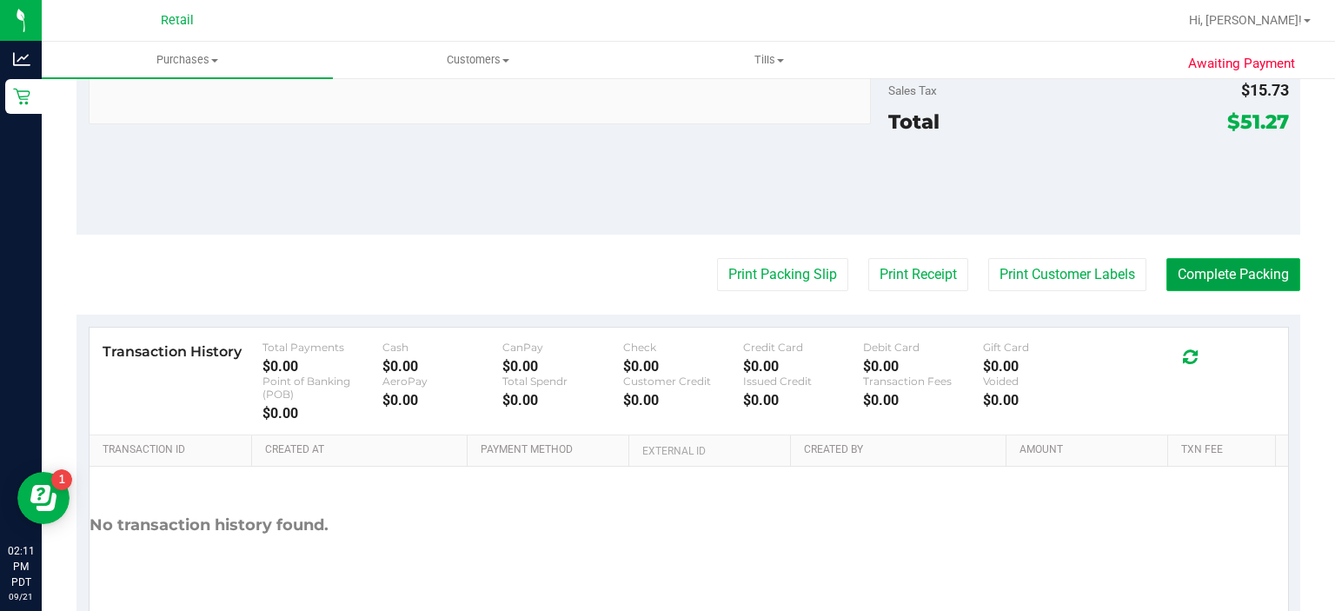
click at [1212, 265] on button "Complete Packing" at bounding box center [1234, 274] width 134 height 33
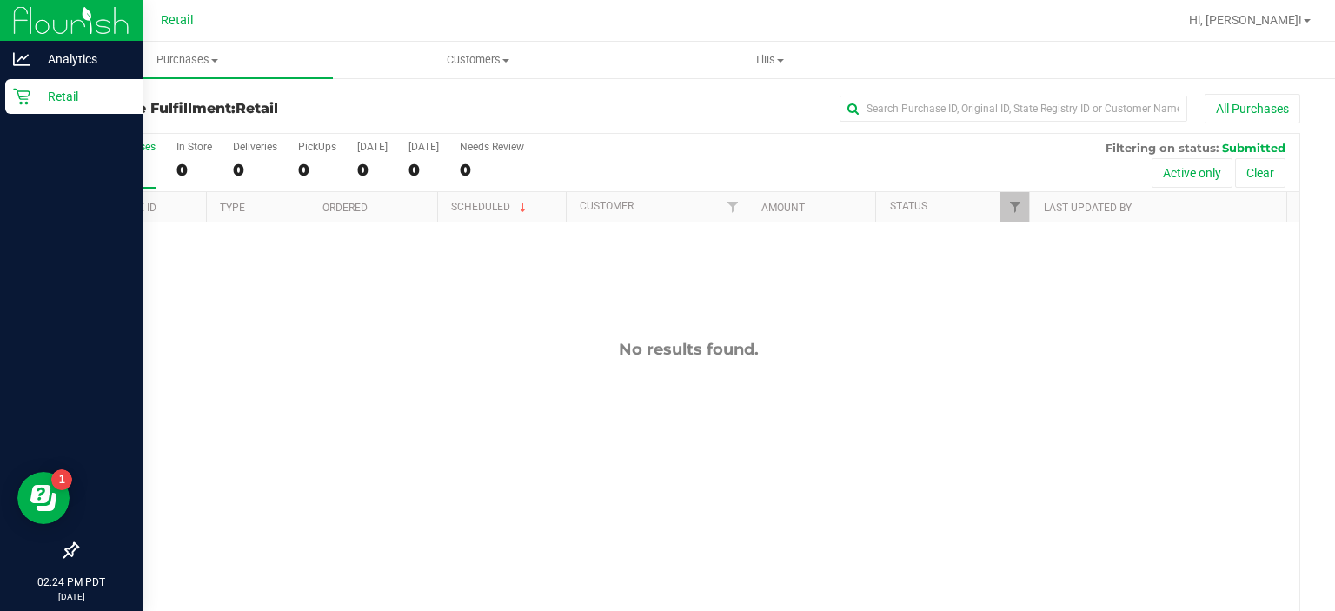
click at [11, 97] on div "Retail" at bounding box center [73, 96] width 137 height 35
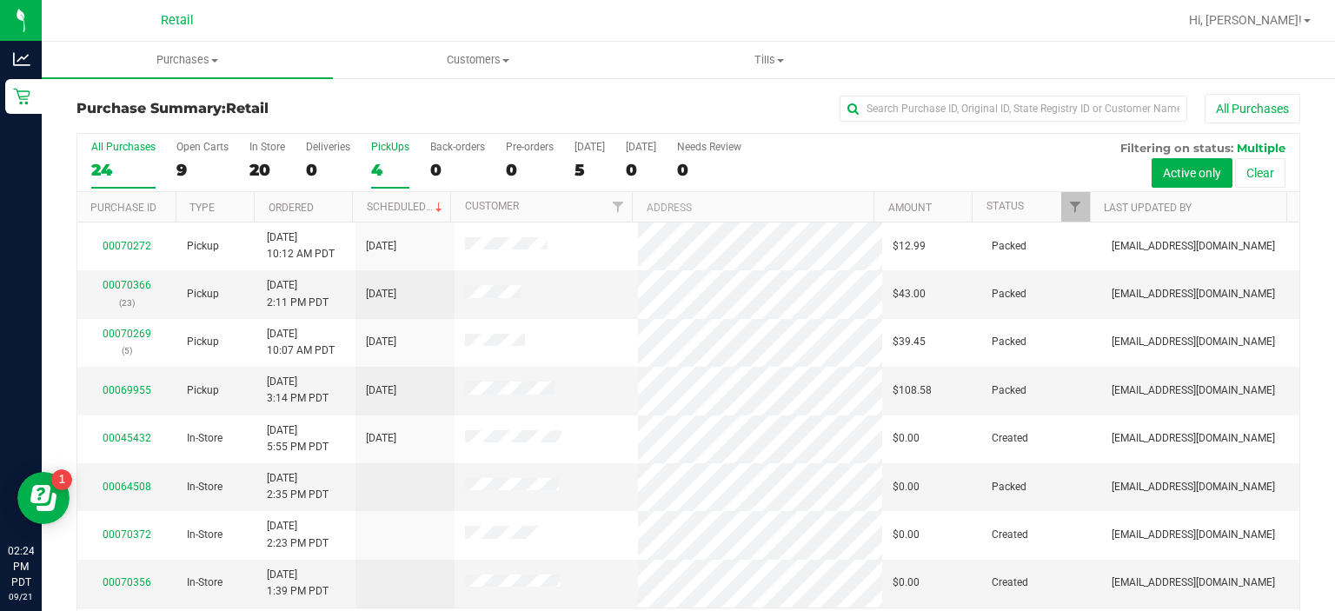
click at [402, 141] on div "PickUps" at bounding box center [390, 147] width 38 height 12
click at [0, 0] on input "PickUps 4" at bounding box center [0, 0] width 0 height 0
